Goal: Task Accomplishment & Management: Manage account settings

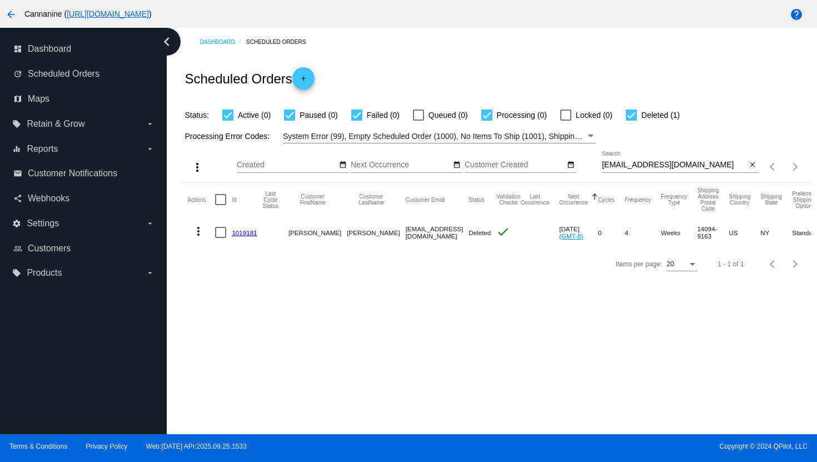
click at [13, 18] on mat-icon "arrow_back" at bounding box center [10, 14] width 13 height 13
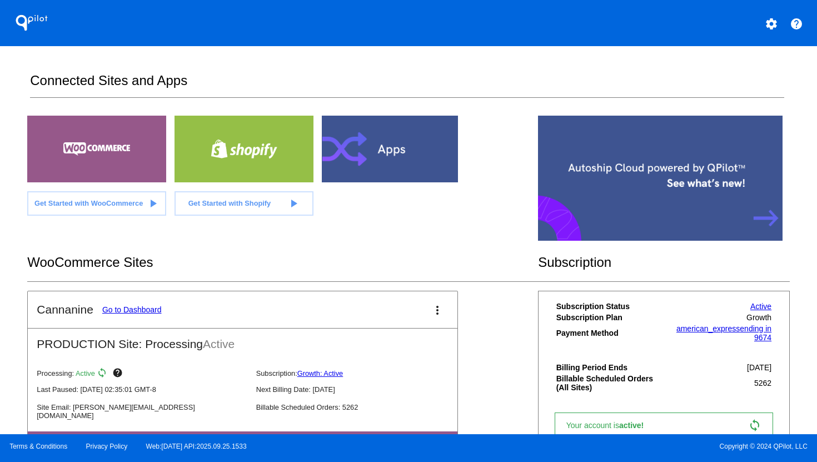
click at [772, 25] on mat-icon "settings" at bounding box center [770, 23] width 13 height 13
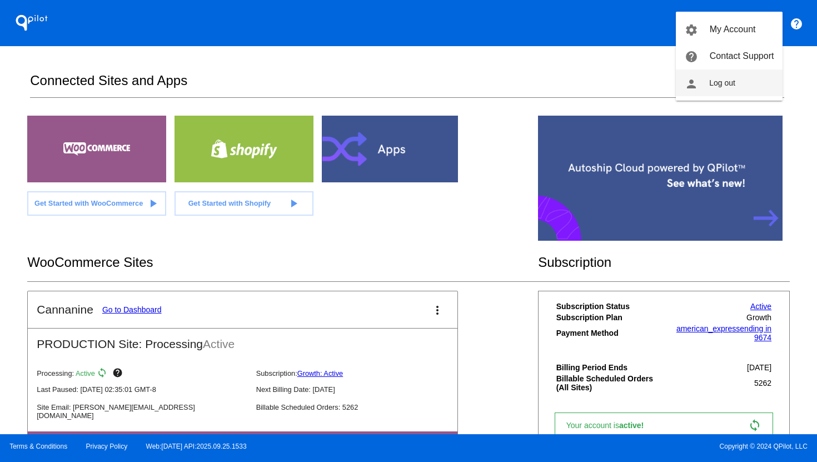
click at [733, 82] on button "person Log out" at bounding box center [728, 82] width 107 height 27
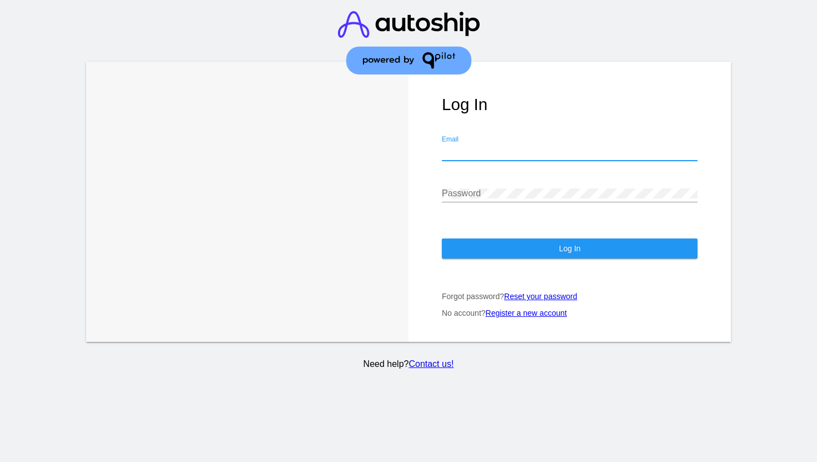
click at [534, 147] on input "Email" at bounding box center [570, 152] width 256 height 10
type input "[EMAIL_ADDRESS][DOMAIN_NAME]"
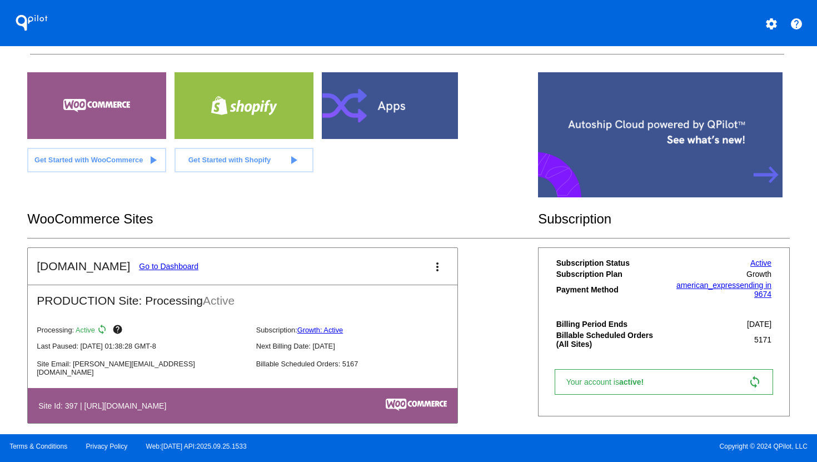
scroll to position [62, 0]
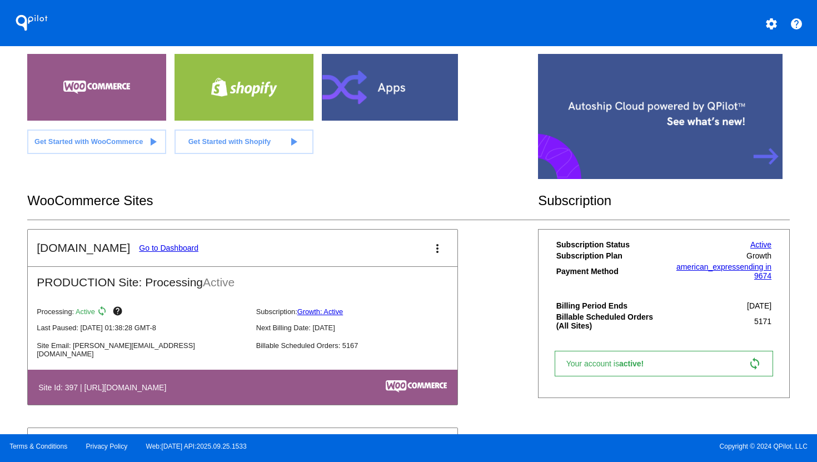
click at [167, 246] on link "Go to Dashboard" at bounding box center [168, 247] width 59 height 9
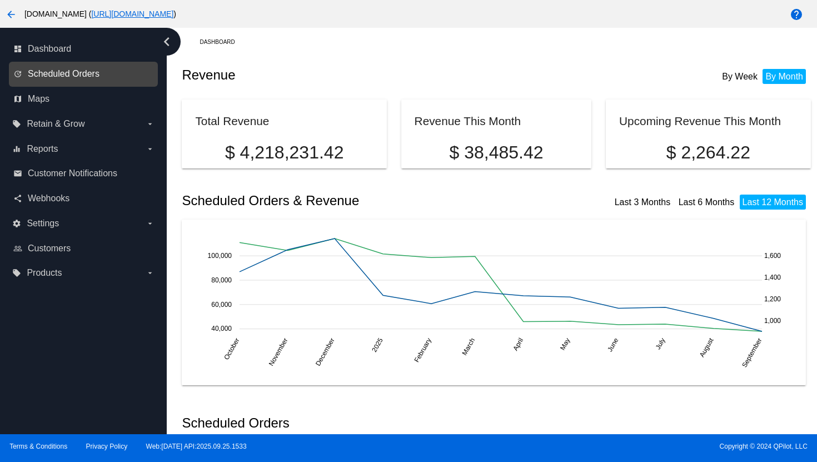
click at [77, 76] on span "Scheduled Orders" at bounding box center [64, 74] width 72 height 10
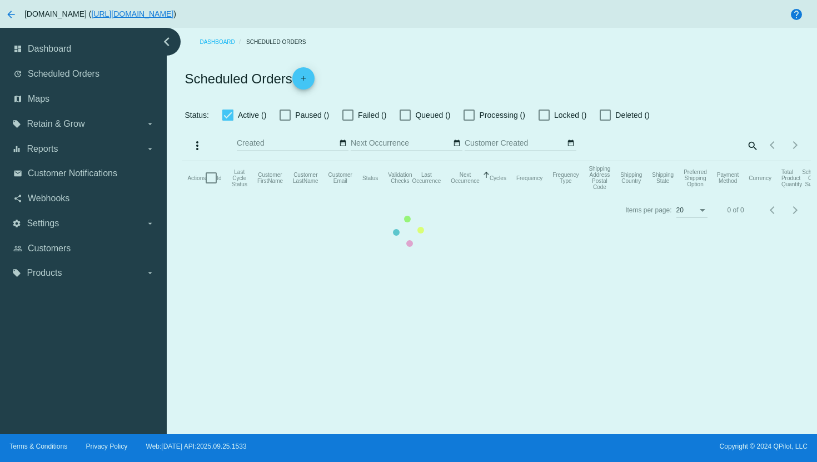
checkbox input "true"
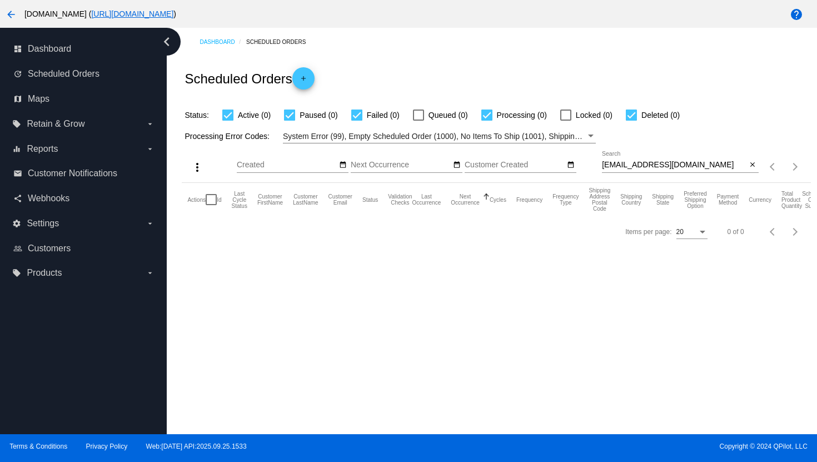
click at [645, 162] on input "[EMAIL_ADDRESS][DOMAIN_NAME]" at bounding box center [674, 165] width 145 height 9
paste input "[EMAIL_ADDRESS][DOMAIN_NAME]"
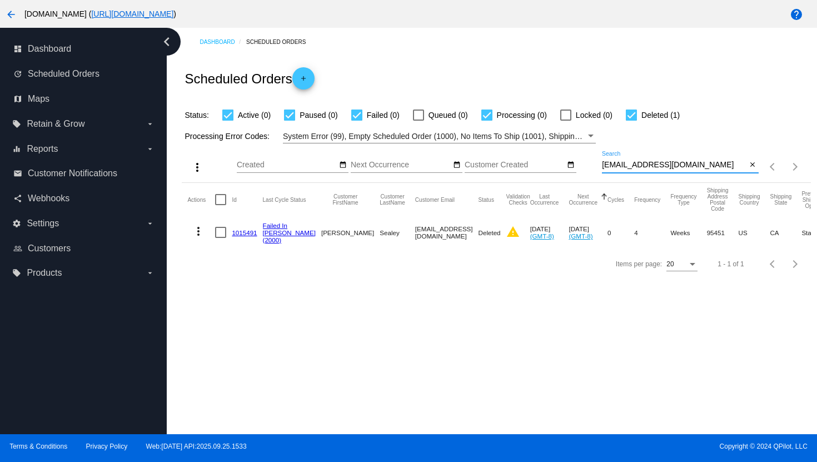
type input "[EMAIL_ADDRESS][DOMAIN_NAME]"
click at [202, 237] on mat-icon "more_vert" at bounding box center [198, 230] width 13 height 13
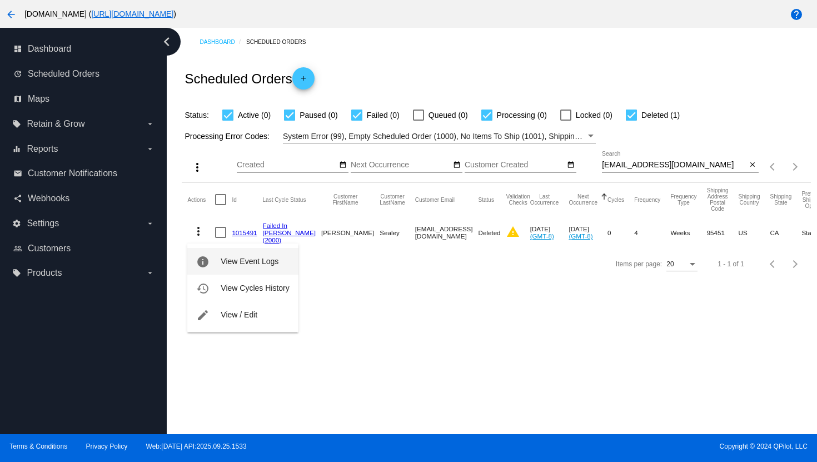
click at [227, 261] on span "View Event Logs" at bounding box center [250, 261] width 58 height 9
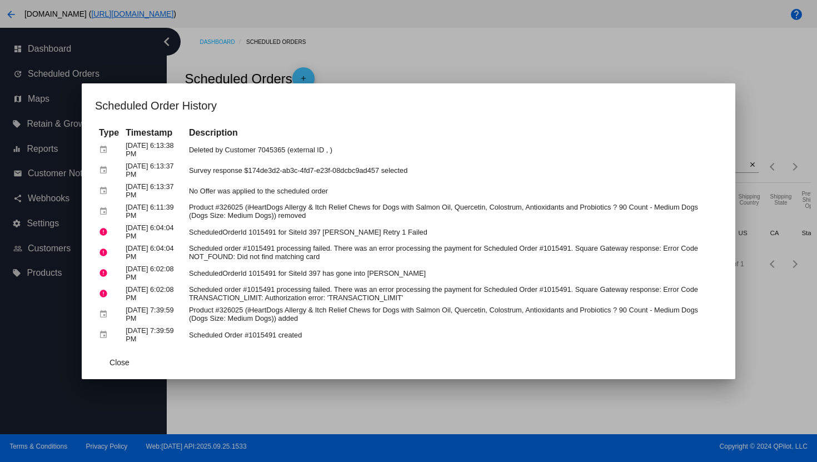
click at [385, 57] on div at bounding box center [408, 231] width 817 height 462
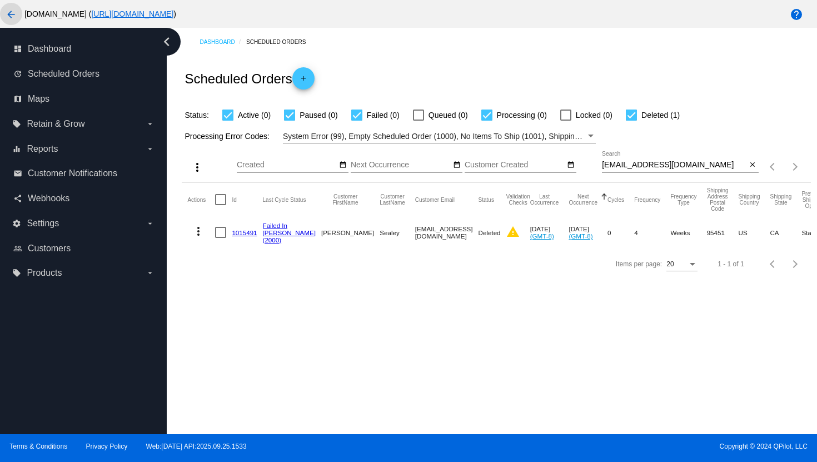
click at [14, 17] on mat-icon "arrow_back" at bounding box center [10, 14] width 13 height 13
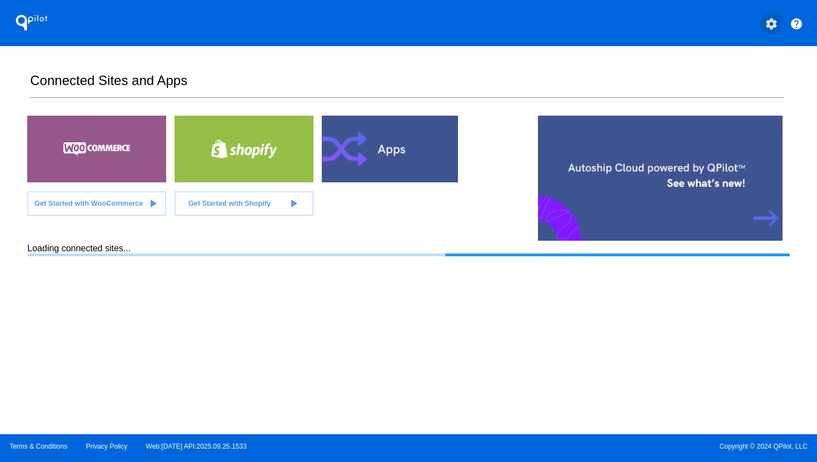
click at [769, 31] on button "settings" at bounding box center [771, 23] width 22 height 22
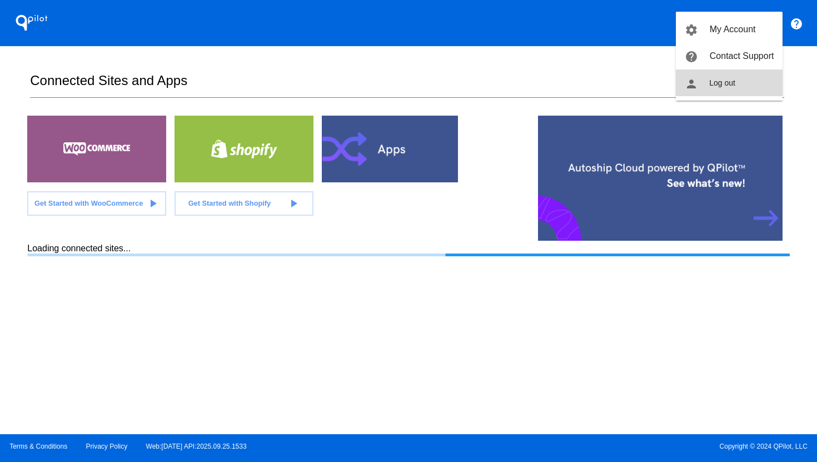
click at [736, 87] on button "person Log out" at bounding box center [728, 82] width 107 height 27
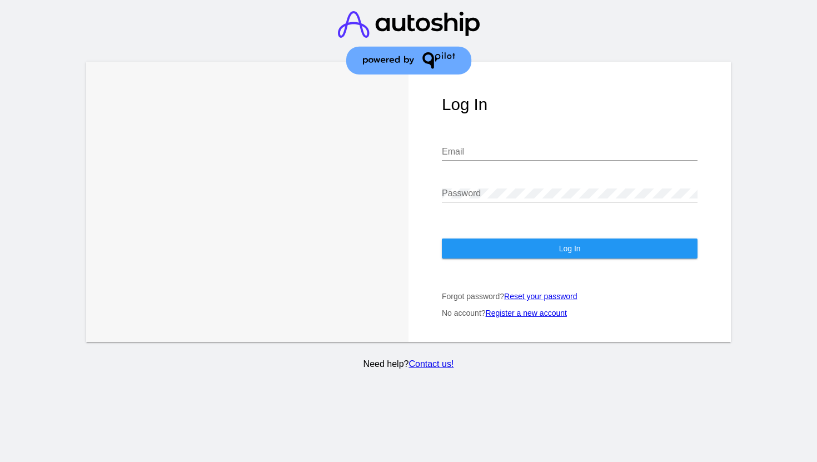
click at [607, 147] on input "Email" at bounding box center [570, 152] width 256 height 10
type input "[PERSON_NAME][EMAIL_ADDRESS][DOMAIN_NAME]"
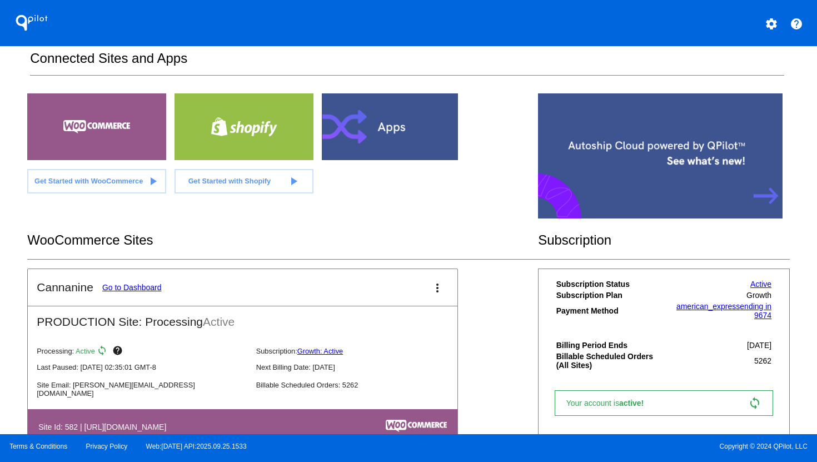
scroll to position [57, 0]
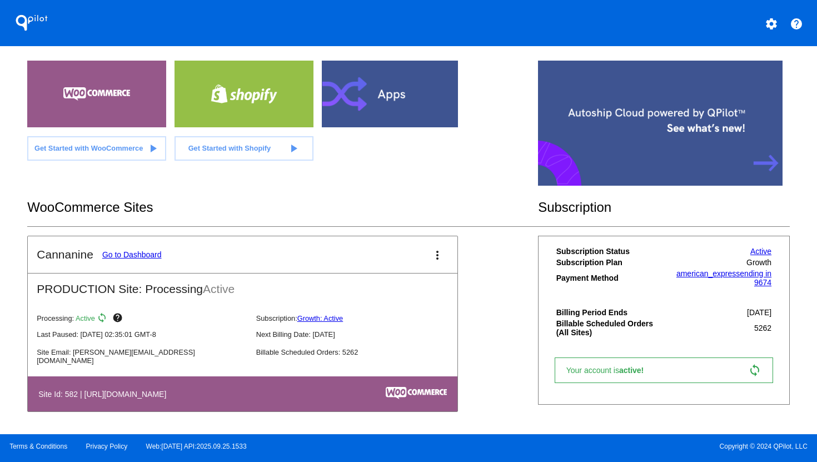
click at [138, 254] on link "Go to Dashboard" at bounding box center [131, 254] width 59 height 9
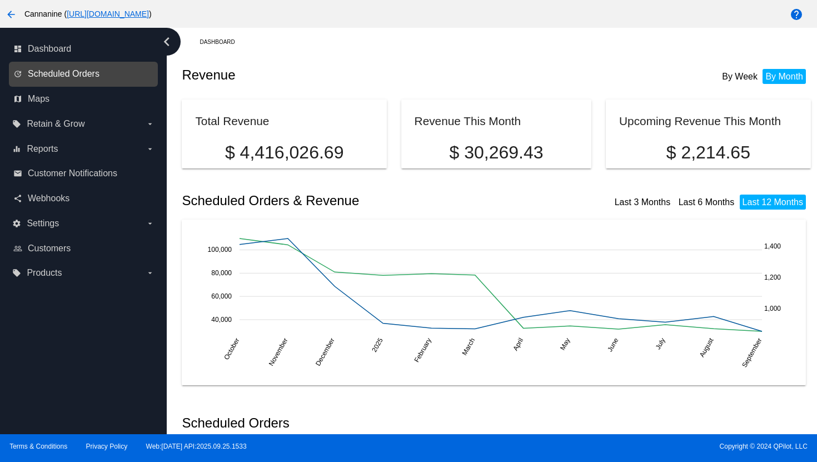
click at [54, 78] on span "Scheduled Orders" at bounding box center [64, 74] width 72 height 10
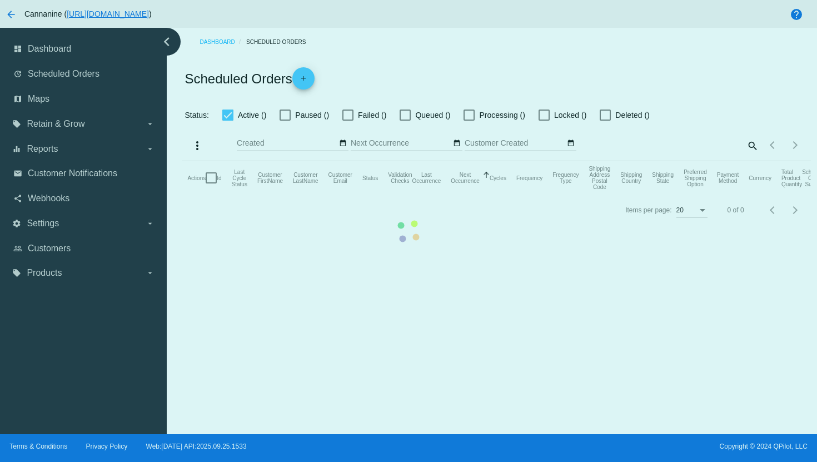
checkbox input "true"
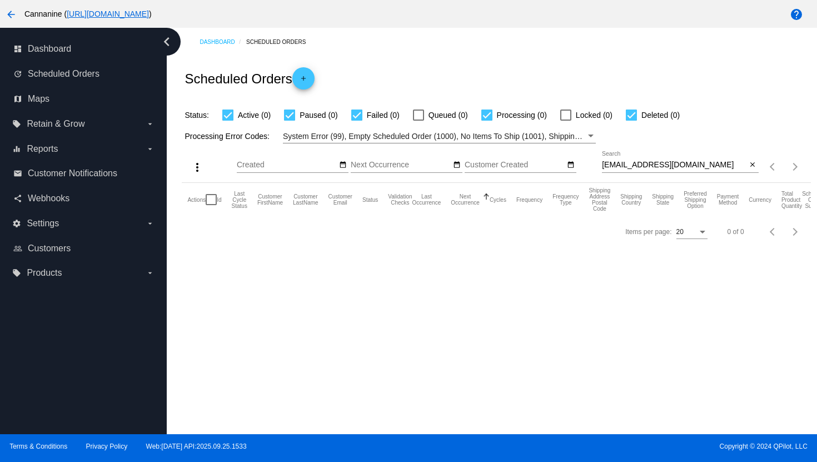
click at [647, 166] on input "[EMAIL_ADDRESS][DOMAIN_NAME]" at bounding box center [674, 165] width 145 height 9
paste input "[EMAIL_ADDRESS][PERSON_NAME]"
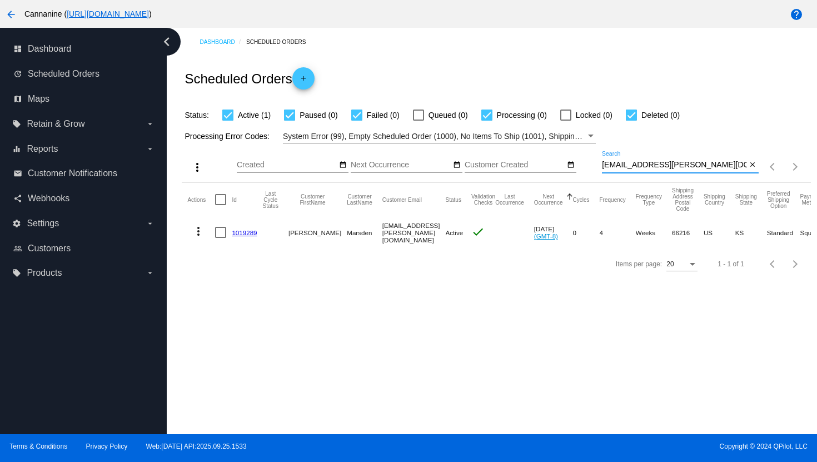
type input "[EMAIL_ADDRESS][PERSON_NAME][DOMAIN_NAME]"
click at [198, 235] on mat-icon "more_vert" at bounding box center [198, 230] width 13 height 13
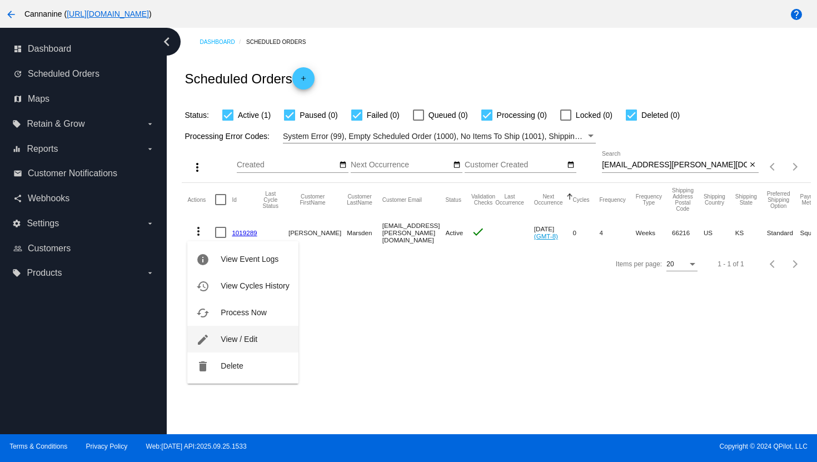
click at [237, 335] on span "View / Edit" at bounding box center [239, 338] width 37 height 9
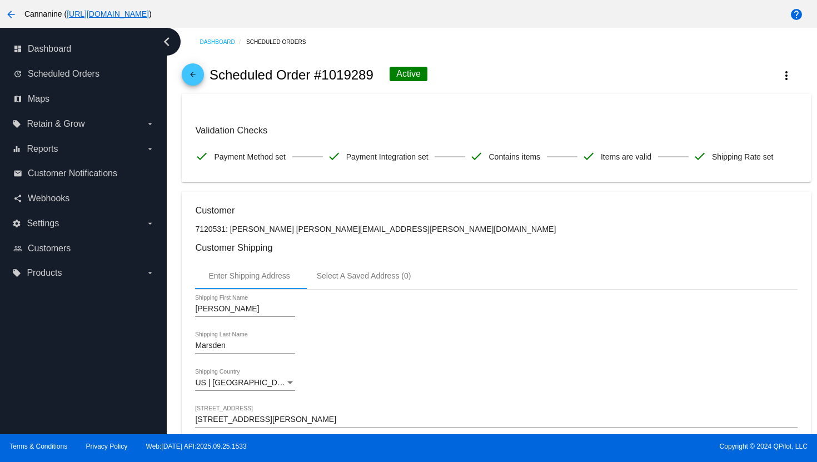
click at [194, 78] on mat-icon "arrow_back" at bounding box center [192, 77] width 13 height 13
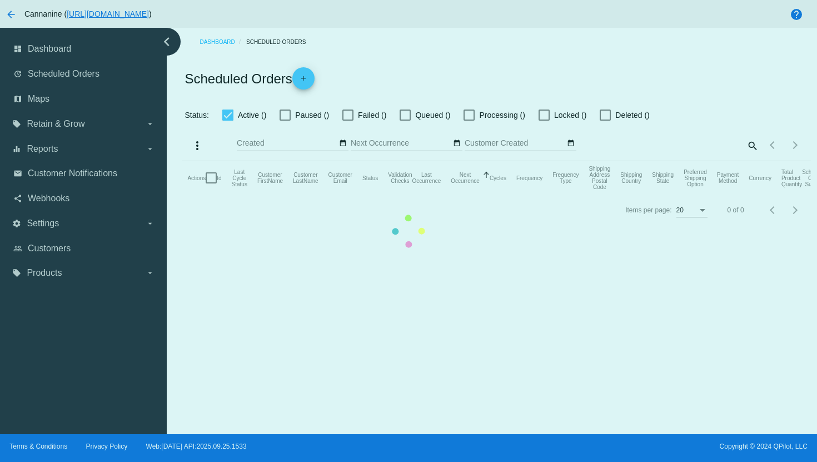
checkbox input "true"
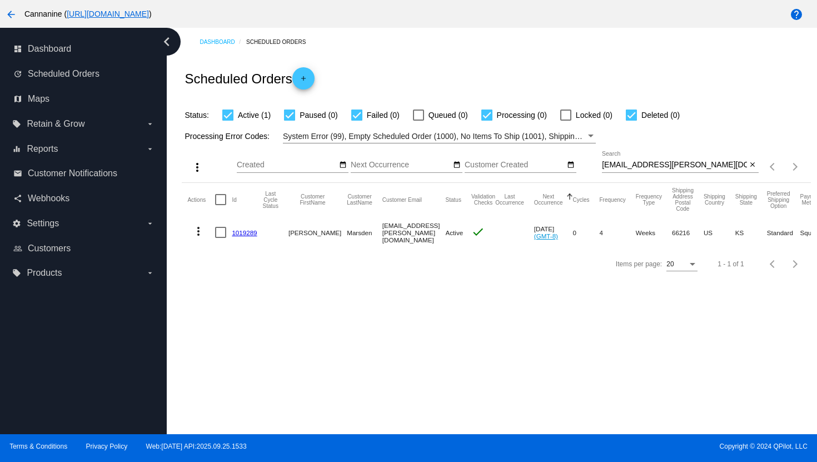
click at [197, 232] on mat-icon "more_vert" at bounding box center [198, 230] width 13 height 13
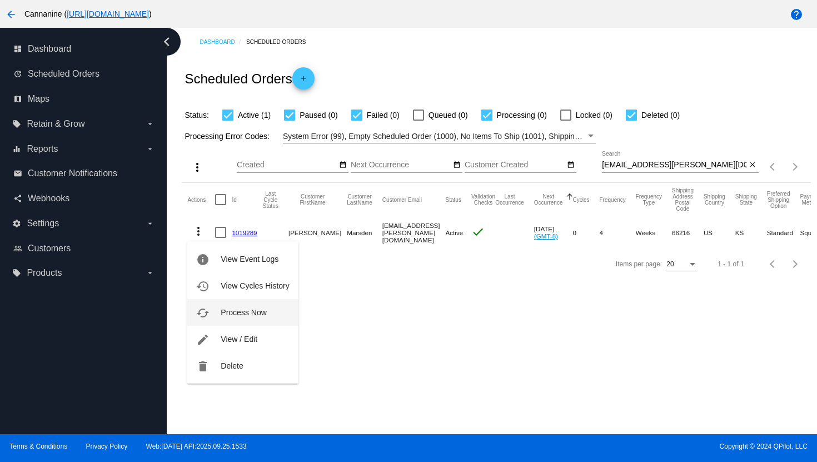
click at [227, 318] on button "cached Process Now" at bounding box center [242, 312] width 111 height 27
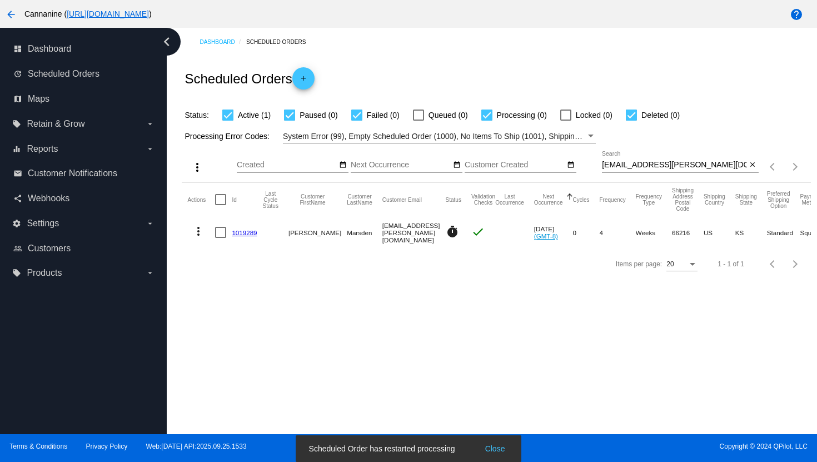
click at [198, 232] on mat-icon "more_vert" at bounding box center [198, 230] width 13 height 13
click at [248, 261] on span "View Event Logs" at bounding box center [250, 258] width 58 height 9
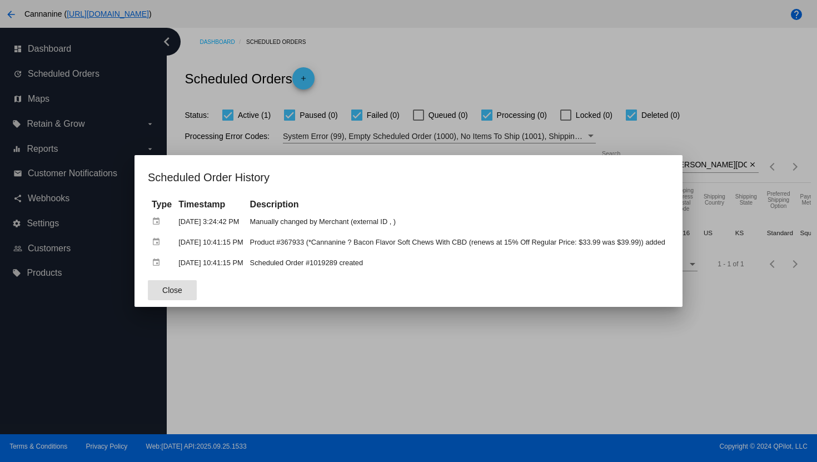
click at [417, 59] on div at bounding box center [408, 231] width 817 height 462
